Goal: Task Accomplishment & Management: Manage account settings

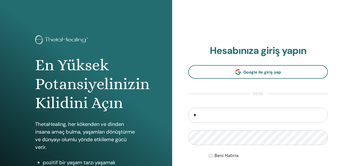
type input "**********"
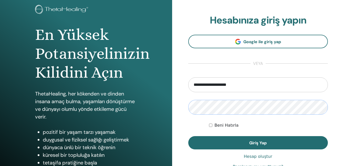
scroll to position [33, 0]
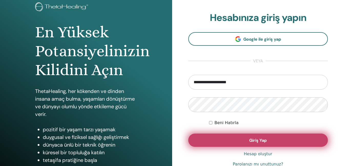
click at [239, 141] on button "Giriş Yap" at bounding box center [258, 140] width 140 height 13
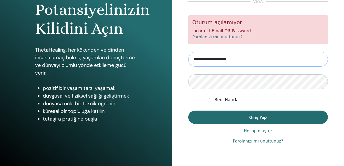
scroll to position [75, 0]
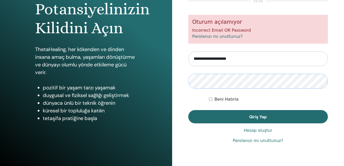
click at [188, 110] on button "Giriş Yap" at bounding box center [258, 116] width 140 height 13
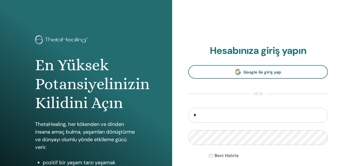
click at [199, 115] on input "*" at bounding box center [258, 115] width 140 height 15
type input "**********"
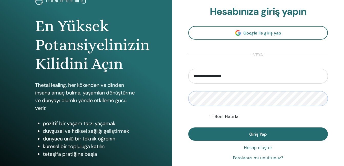
scroll to position [43, 0]
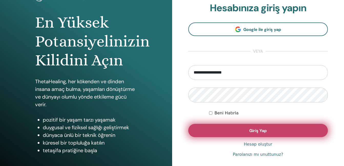
click at [268, 127] on button "Giriş Yap" at bounding box center [258, 130] width 140 height 13
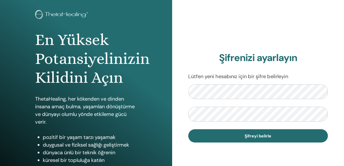
scroll to position [27, 0]
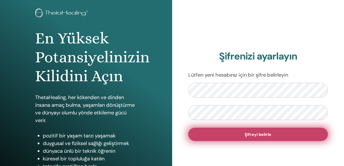
click at [261, 137] on span "Şifreyi belirle" at bounding box center [257, 134] width 27 height 5
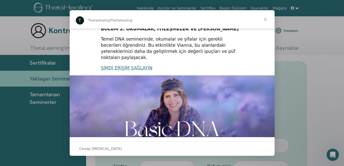
scroll to position [131, 0]
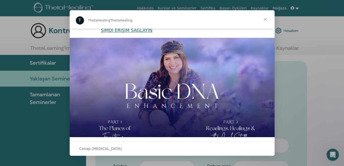
click at [266, 18] on span "Kapat" at bounding box center [265, 19] width 18 height 18
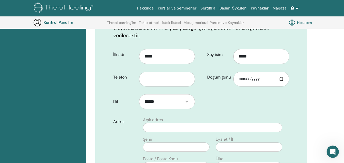
scroll to position [101, 0]
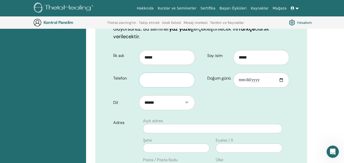
click at [158, 73] on input "text" at bounding box center [167, 79] width 56 height 15
type input "**********"
select select "**"
click at [266, 72] on input "Doğum günü" at bounding box center [261, 79] width 56 height 15
type input "**********"
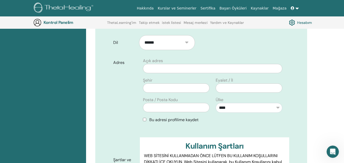
scroll to position [168, 0]
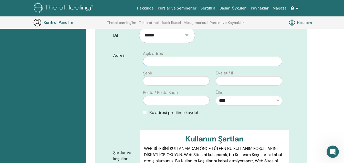
click at [253, 57] on input "text" at bounding box center [212, 61] width 139 height 9
type input "*"
click at [234, 57] on input "**********" at bounding box center [212, 61] width 139 height 9
type input "**********"
click at [191, 76] on input "text" at bounding box center [176, 80] width 67 height 9
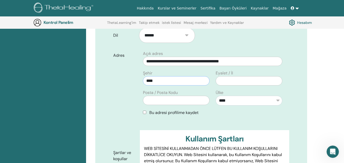
type input "****"
click at [227, 76] on input "text" at bounding box center [249, 80] width 67 height 9
type input "*****"
click at [185, 95] on input "text" at bounding box center [176, 99] width 67 height 9
type input "*****"
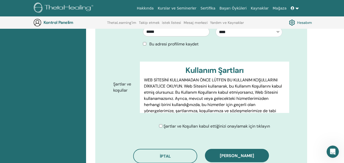
scroll to position [241, 0]
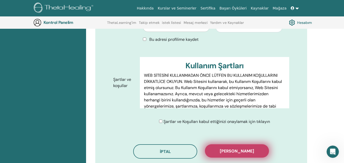
click at [237, 148] on span "Kaydı onayla" at bounding box center [237, 150] width 34 height 5
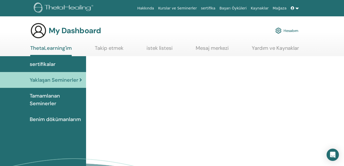
click at [66, 80] on span "Yaklaşan Seminerler" at bounding box center [54, 80] width 49 height 8
drag, startPoint x: 0, startPoint y: 0, endPoint x: 63, endPoint y: 79, distance: 100.7
click at [63, 79] on span "Yaklaşan Seminerler" at bounding box center [54, 80] width 49 height 8
click at [188, 8] on link "Kurslar ve Seminerler" at bounding box center [177, 8] width 43 height 9
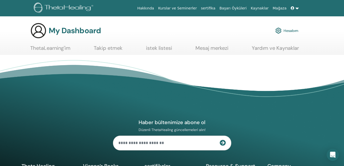
click at [49, 48] on link "ThetaLearning'im" at bounding box center [50, 50] width 40 height 10
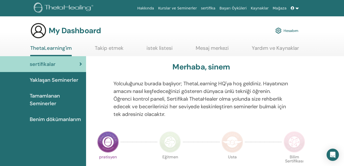
click at [288, 30] on link "Hesabım" at bounding box center [286, 30] width 23 height 11
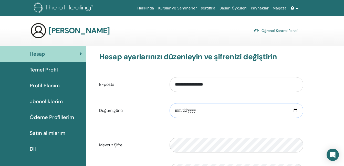
click at [219, 110] on input "date" at bounding box center [236, 110] width 134 height 15
type input "**********"
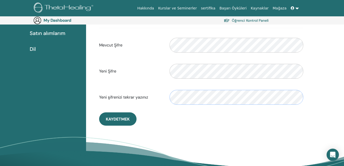
scroll to position [129, 0]
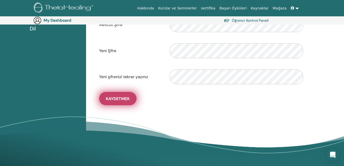
click at [113, 97] on span "Kaydetmek" at bounding box center [118, 98] width 24 height 5
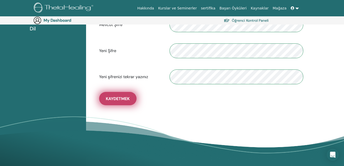
click at [113, 97] on span "Kaydetmek" at bounding box center [118, 98] width 24 height 5
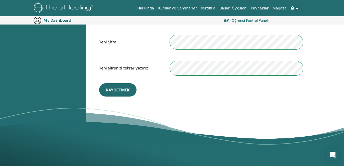
scroll to position [140, 0]
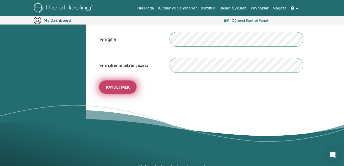
click at [119, 88] on span "Kaydetmek" at bounding box center [118, 87] width 24 height 5
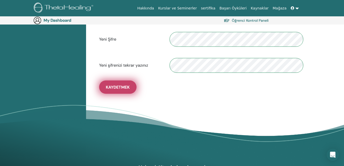
click at [120, 87] on span "Kaydetmek" at bounding box center [118, 87] width 24 height 5
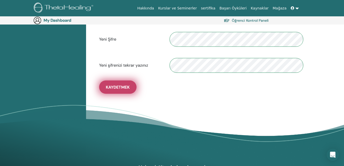
click at [120, 87] on span "Kaydetmek" at bounding box center [118, 87] width 24 height 5
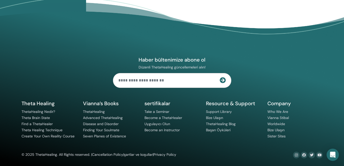
scroll to position [249, 0]
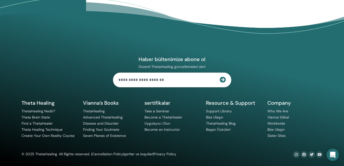
click at [157, 78] on input "text" at bounding box center [166, 80] width 106 height 14
type input "**********"
click at [223, 78] on icon at bounding box center [223, 80] width 6 height 6
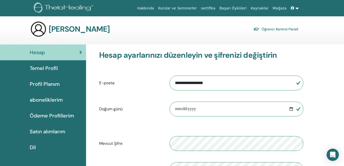
scroll to position [0, 0]
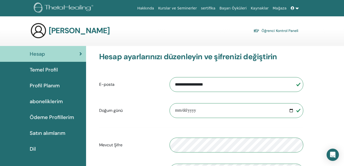
click at [289, 29] on link "Öğrenci Kontrol Paneli" at bounding box center [275, 30] width 45 height 7
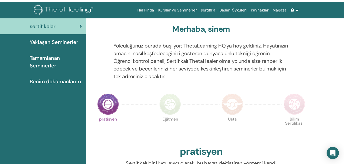
scroll to position [20, 0]
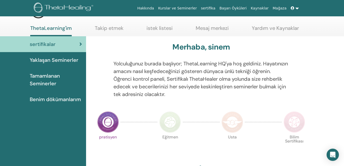
click at [111, 28] on link "Takip etmek" at bounding box center [109, 30] width 29 height 10
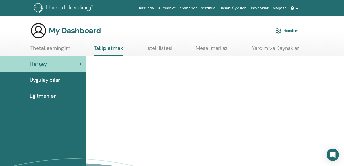
click at [58, 80] on span "Uygulayıcılar" at bounding box center [45, 80] width 30 height 8
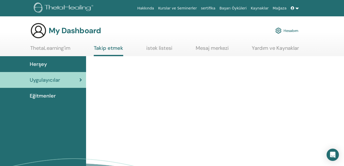
click at [53, 95] on span "Eğitmenler" at bounding box center [43, 96] width 26 height 8
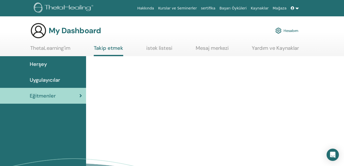
click at [53, 95] on span "Eğitmenler" at bounding box center [43, 96] width 26 height 8
click at [59, 96] on div "Eğitmenler" at bounding box center [43, 96] width 78 height 8
click at [56, 48] on link "ThetaLearning'im" at bounding box center [50, 50] width 40 height 10
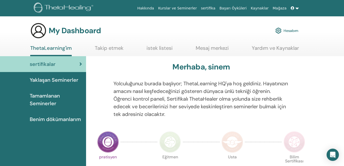
click at [166, 141] on img at bounding box center [169, 142] width 21 height 21
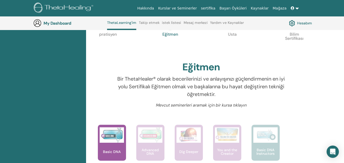
scroll to position [131, 0]
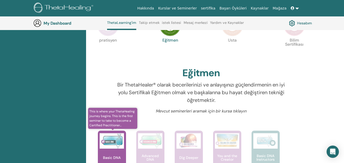
click at [115, 140] on img at bounding box center [112, 140] width 24 height 15
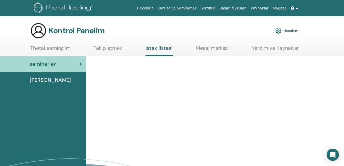
click at [51, 78] on div "Dersler" at bounding box center [43, 80] width 78 height 8
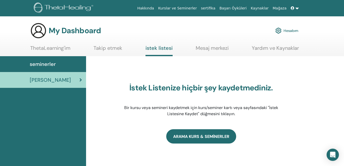
click at [186, 138] on link "ARAMA KURS & SEMİNERLER" at bounding box center [201, 137] width 70 height 14
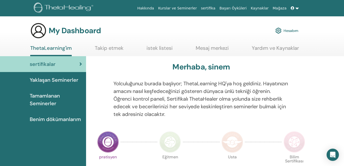
click at [108, 47] on link "Takip etmek" at bounding box center [109, 50] width 29 height 10
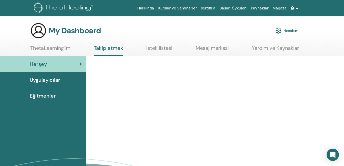
click at [44, 97] on span "Eğitmenler" at bounding box center [43, 96] width 26 height 8
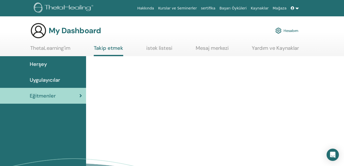
click at [44, 97] on span "Eğitmenler" at bounding box center [43, 96] width 26 height 8
click at [294, 8] on span at bounding box center [293, 8] width 5 height 4
click at [183, 6] on link "Kurslar ve Seminerler" at bounding box center [177, 8] width 43 height 9
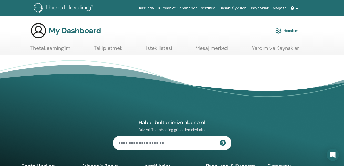
click at [192, 8] on link "Kurslar ve Seminerler" at bounding box center [177, 8] width 43 height 9
